Goal: Navigation & Orientation: Find specific page/section

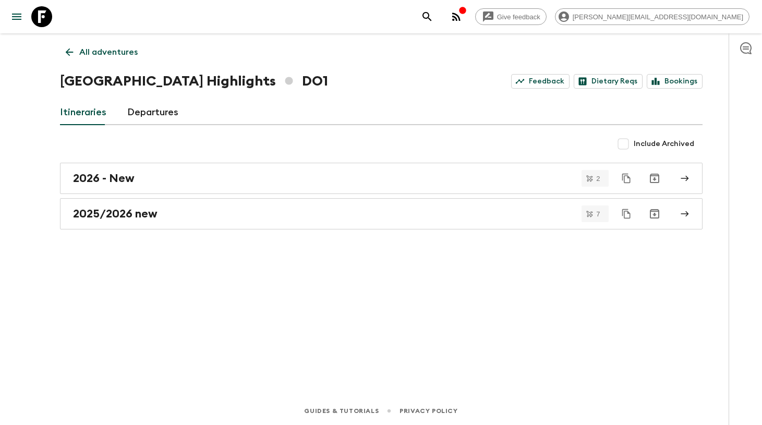
click at [688, 92] on div "All adventures [GEOGRAPHIC_DATA] Highlights DO1 Feedback Dietary Reqs Bookings …" at bounding box center [381, 200] width 668 height 334
click at [686, 87] on link "Bookings" at bounding box center [675, 81] width 56 height 15
click at [118, 54] on p "All adventures" at bounding box center [108, 52] width 58 height 13
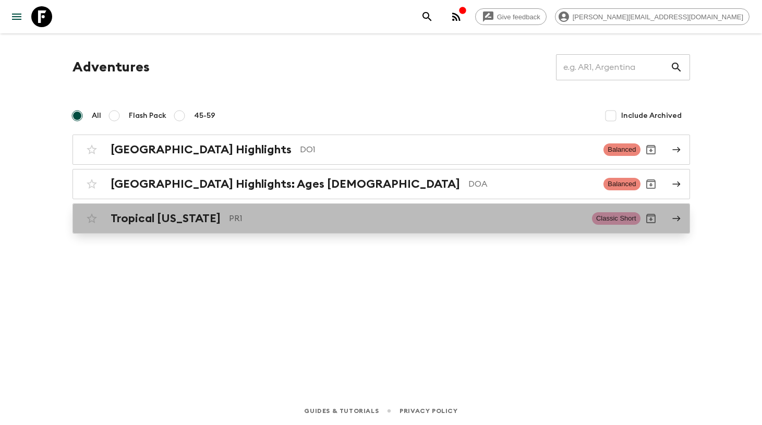
click at [154, 218] on h2 "Tropical [US_STATE]" at bounding box center [166, 219] width 110 height 14
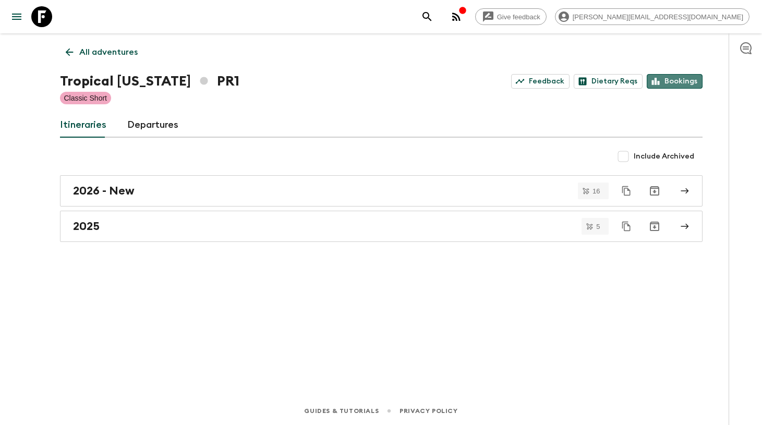
click at [682, 77] on link "Bookings" at bounding box center [675, 81] width 56 height 15
click at [663, 85] on link "Bookings" at bounding box center [675, 81] width 56 height 15
